Goal: Information Seeking & Learning: Learn about a topic

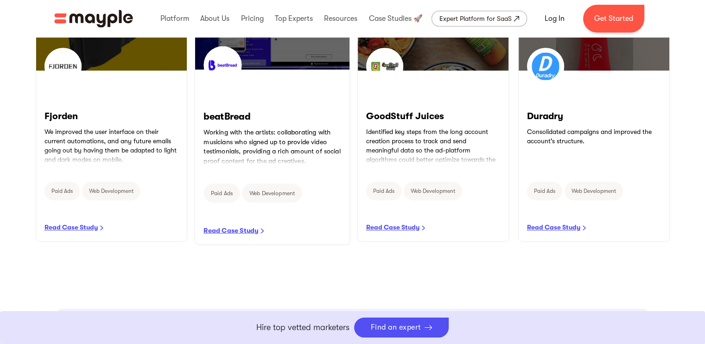
scroll to position [593, 0]
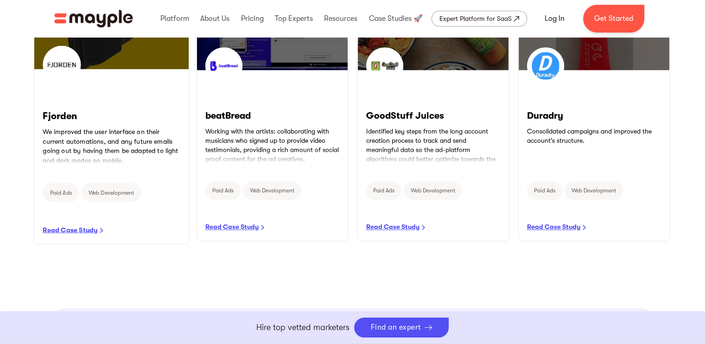
click at [72, 227] on link "READ CASE STUDY" at bounding box center [111, 157] width 154 height 174
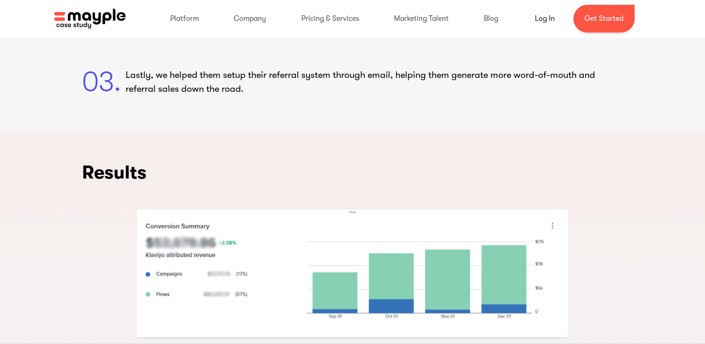
scroll to position [1231, 0]
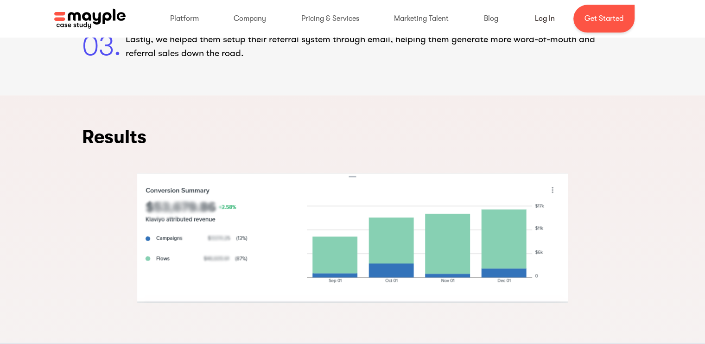
click at [392, 230] on img "open lightbox" at bounding box center [352, 238] width 431 height 130
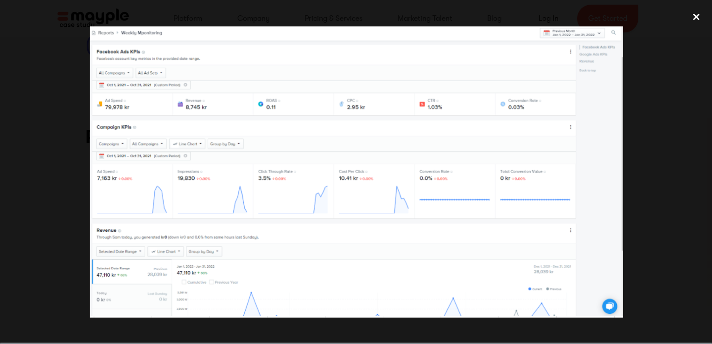
click at [696, 16] on div "close lightbox" at bounding box center [697, 17] width 32 height 20
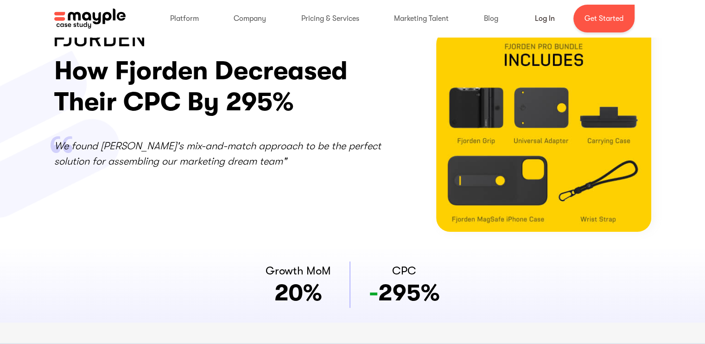
scroll to position [0, 0]
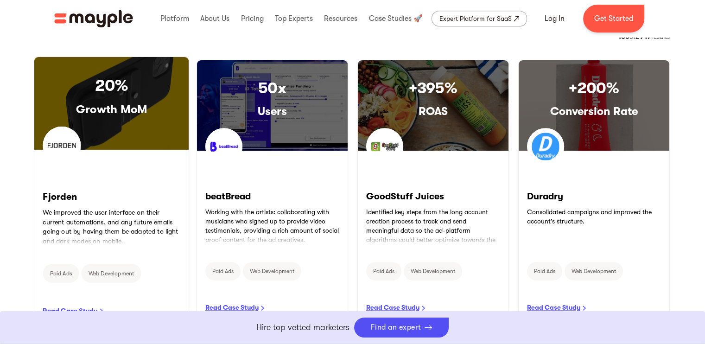
scroll to position [513, 0]
